Goal: Task Accomplishment & Management: Manage account settings

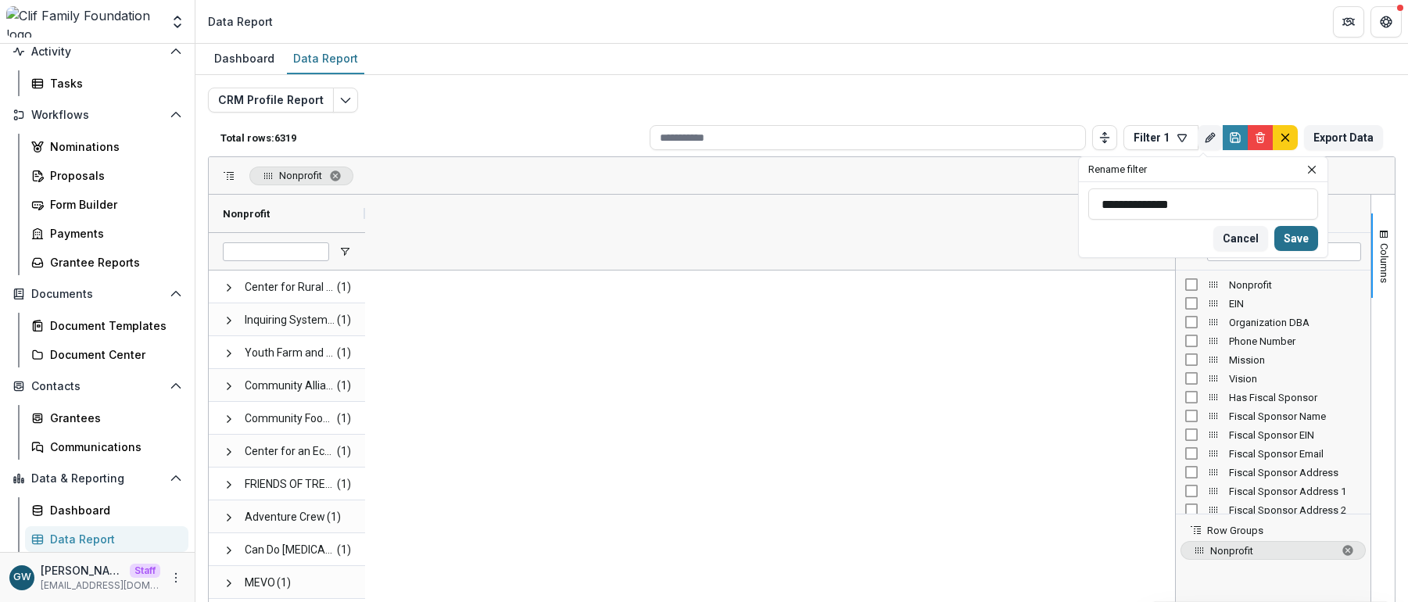
click at [1303, 238] on button "Save" at bounding box center [1296, 238] width 44 height 25
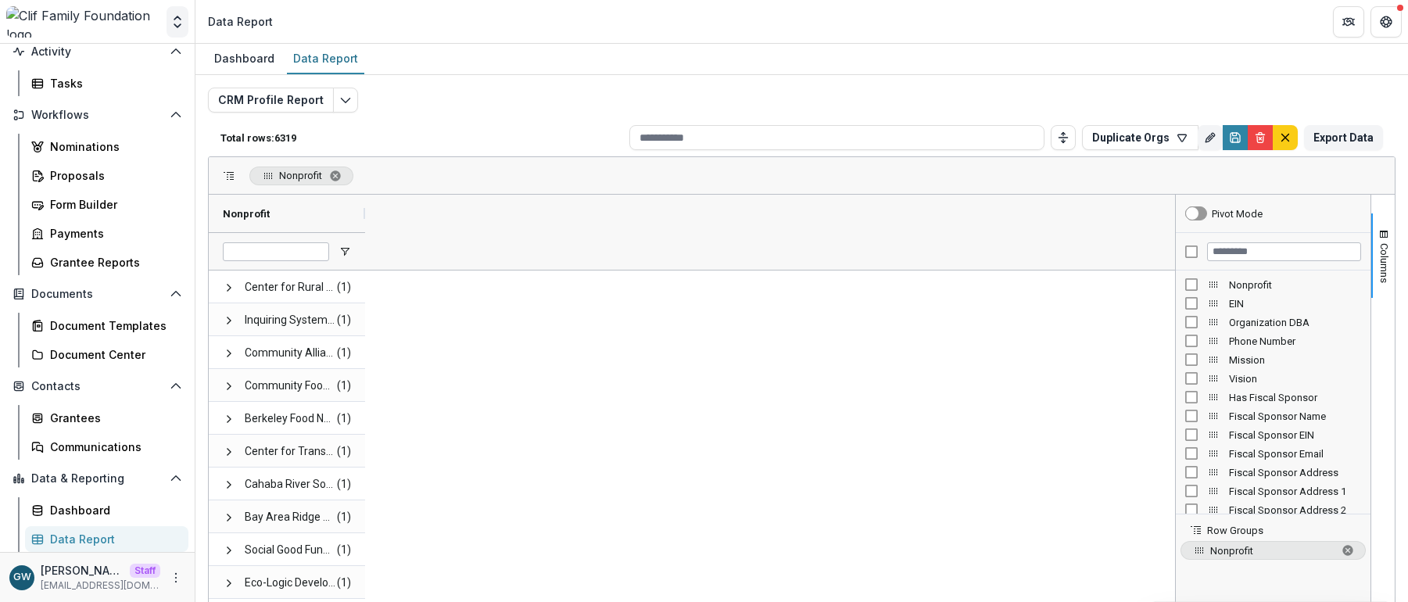
click at [181, 27] on icon "Open entity switcher" at bounding box center [178, 22] width 16 height 16
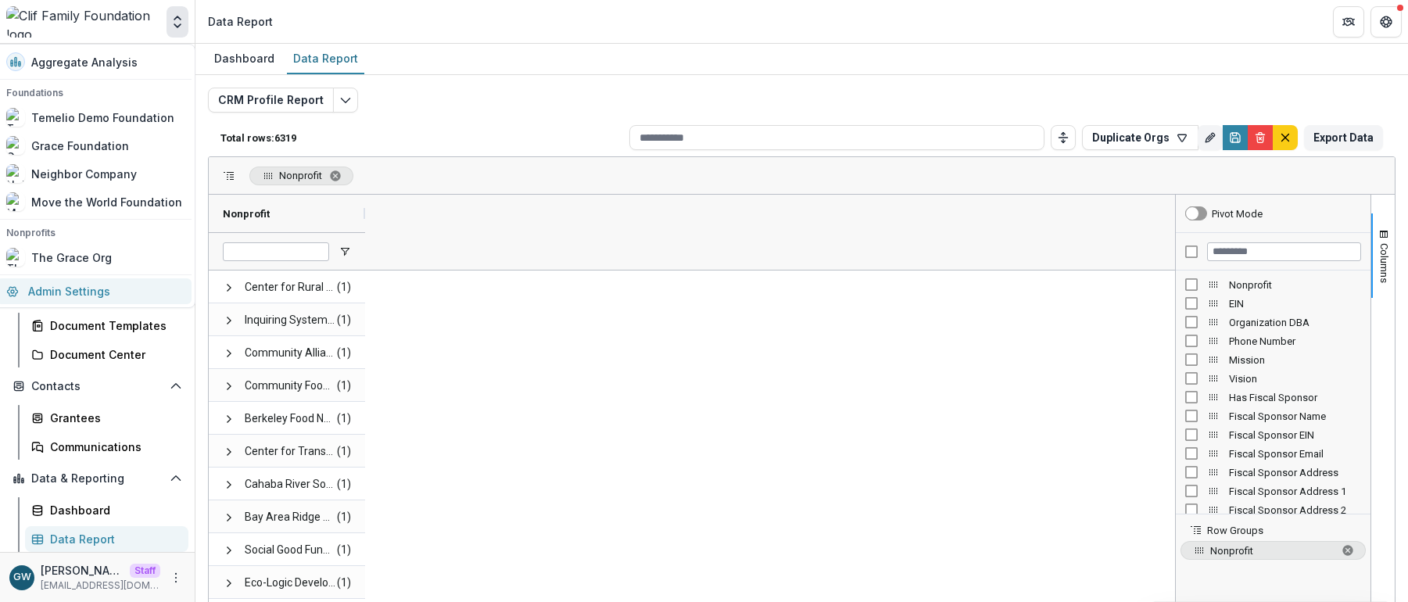
click at [99, 293] on link "Admin Settings" at bounding box center [94, 291] width 195 height 26
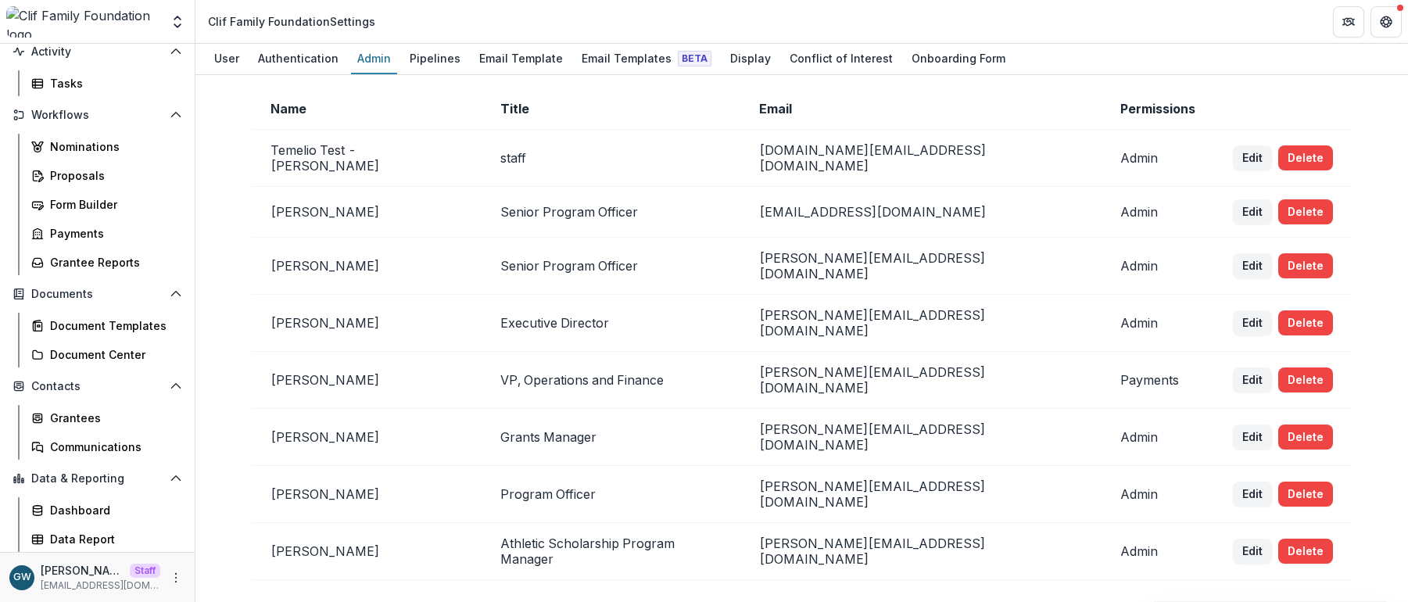
scroll to position [44, 0]
